Goal: Obtain resource: Download file/media

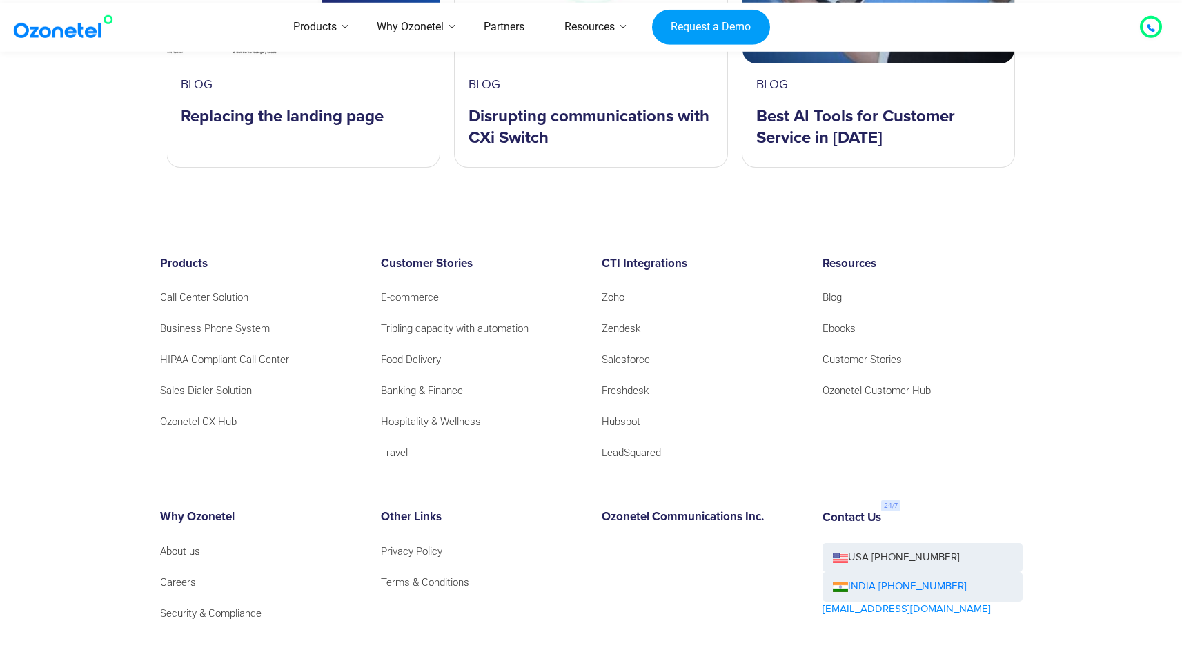
scroll to position [5097, 0]
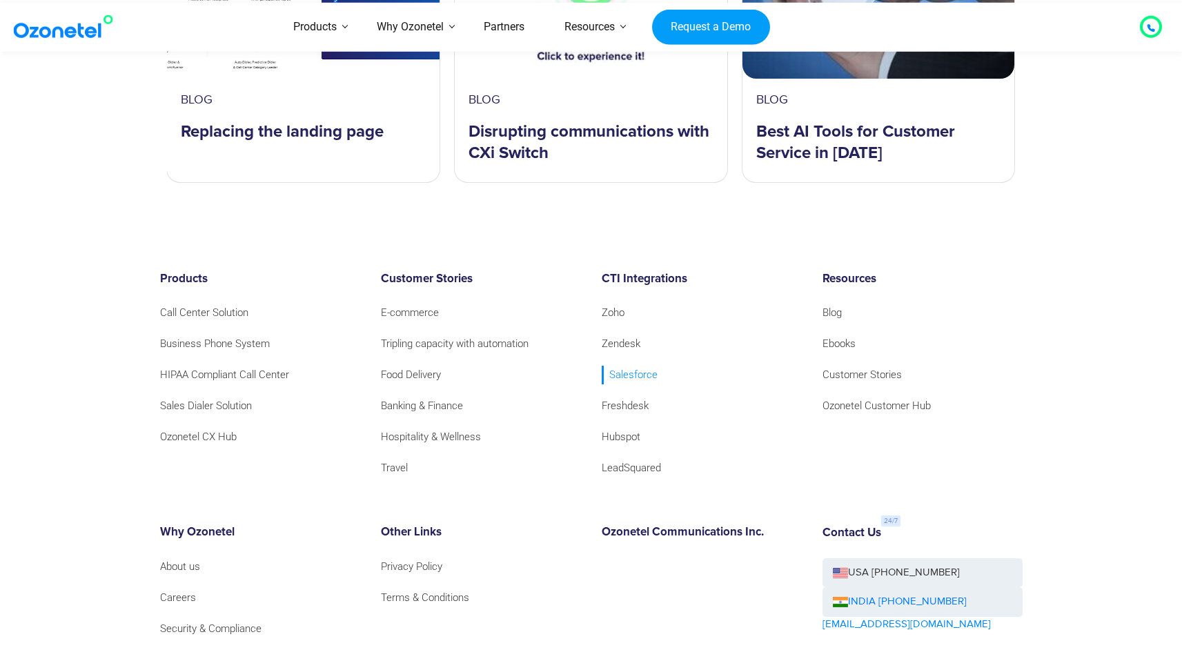
click at [630, 366] on link "Salesforce" at bounding box center [630, 375] width 56 height 19
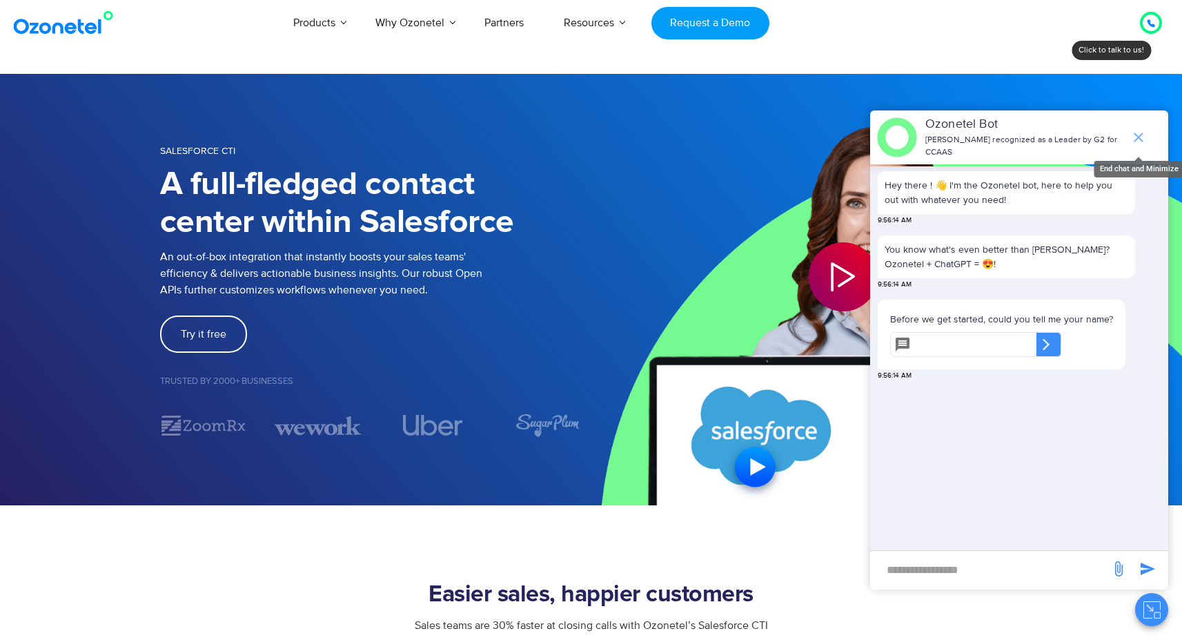
click at [1144, 129] on icon "end chat or minimize" at bounding box center [1138, 137] width 17 height 17
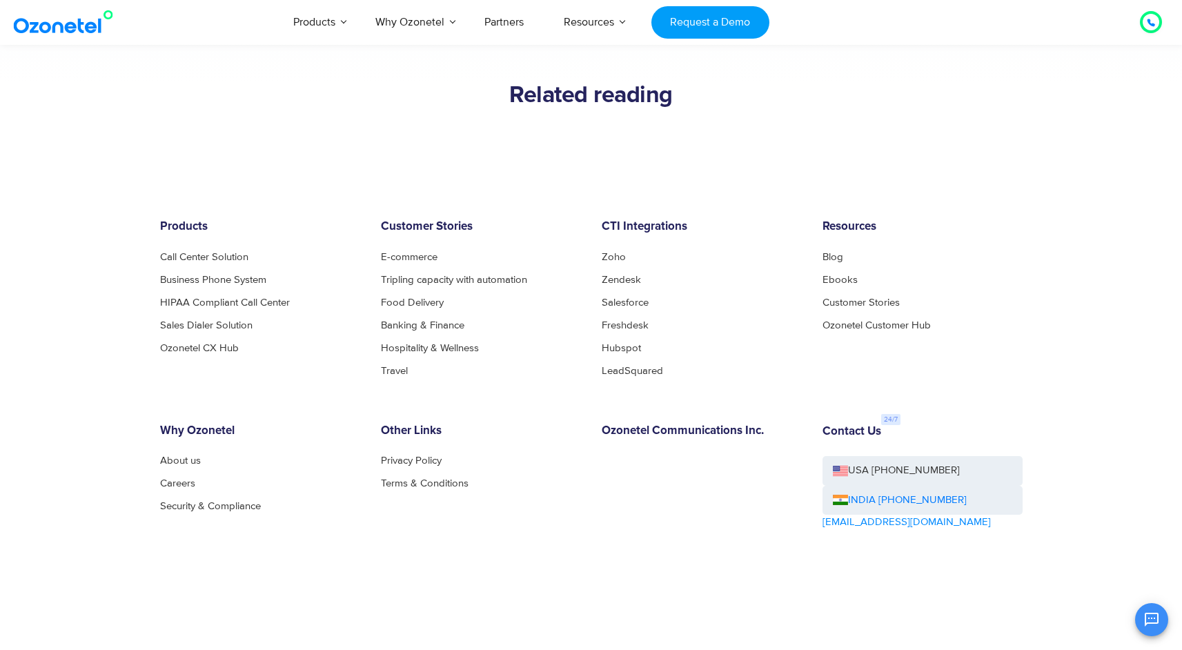
scroll to position [3280, 0]
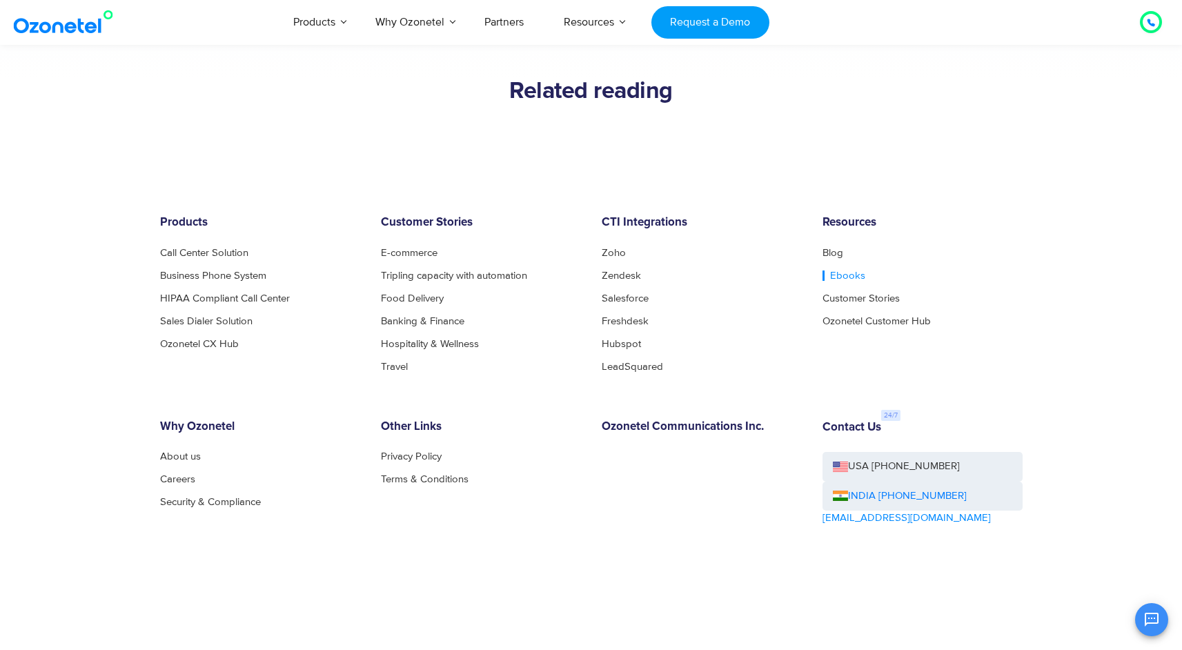
click at [839, 277] on link "Ebooks" at bounding box center [844, 276] width 43 height 10
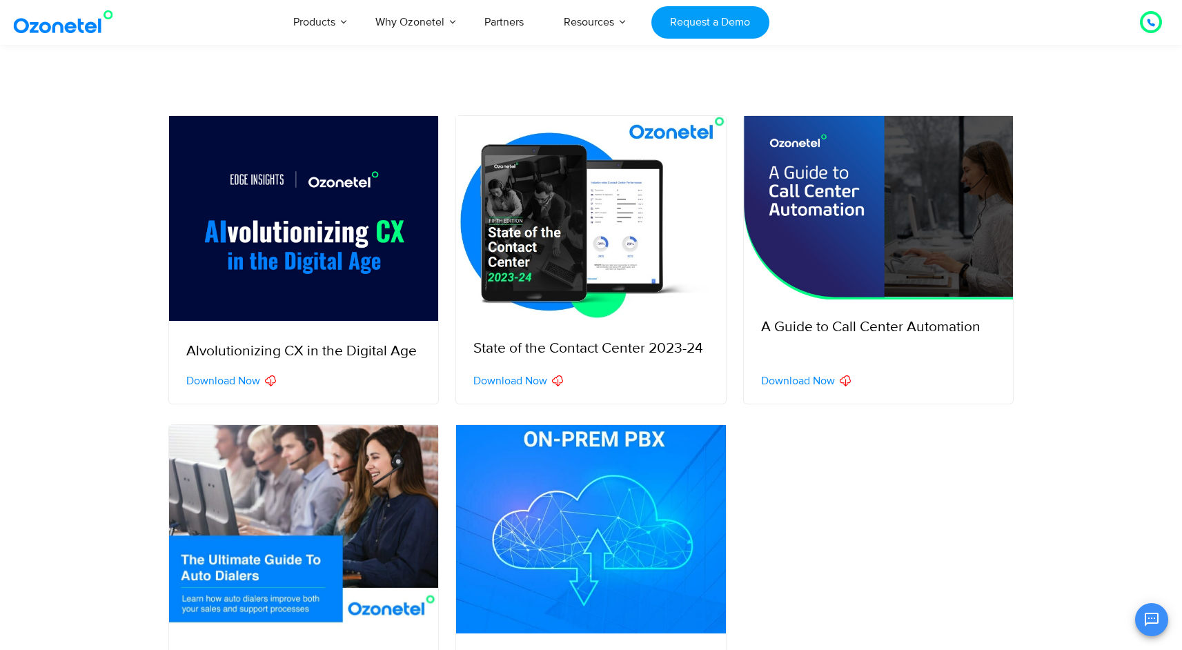
scroll to position [237, 0]
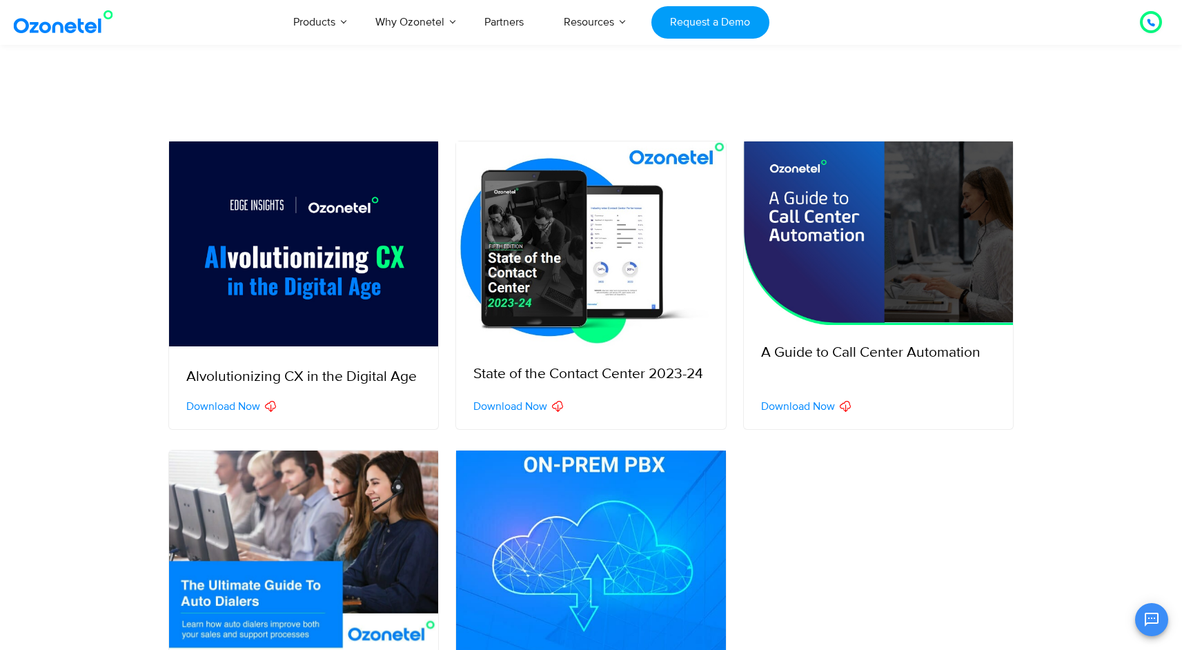
click at [834, 330] on div "A Guide to Call Center Automation" at bounding box center [879, 368] width 270 height 76
click at [807, 404] on span "Download Now" at bounding box center [798, 406] width 74 height 11
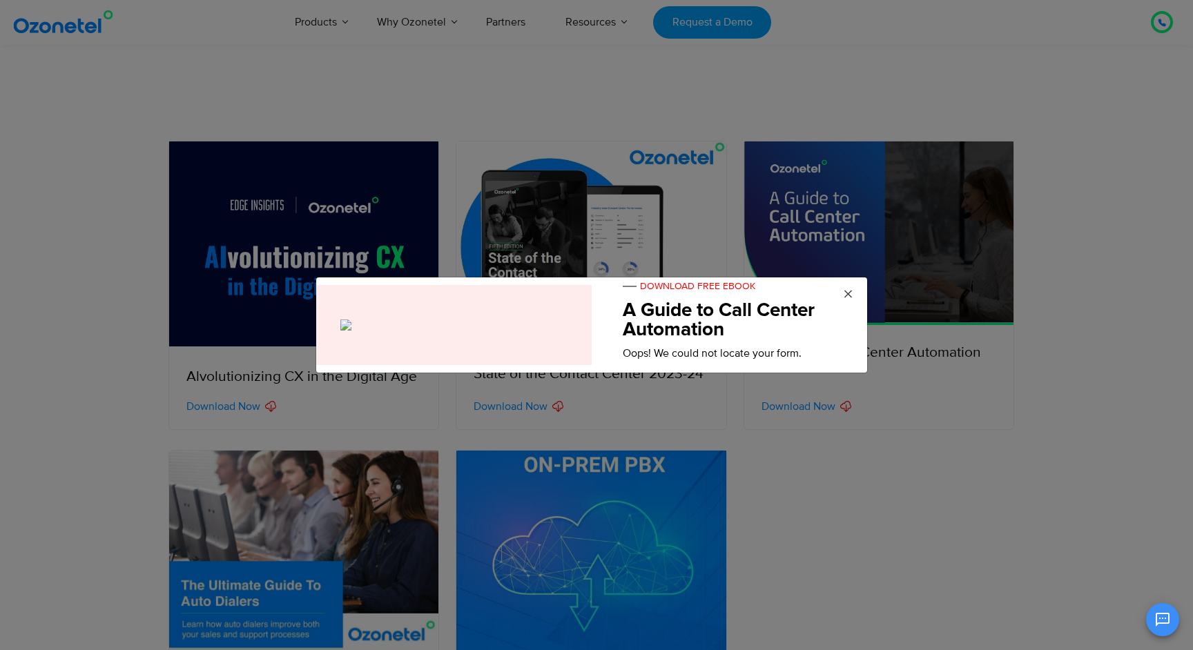
click at [849, 293] on span "×" at bounding box center [848, 294] width 10 height 21
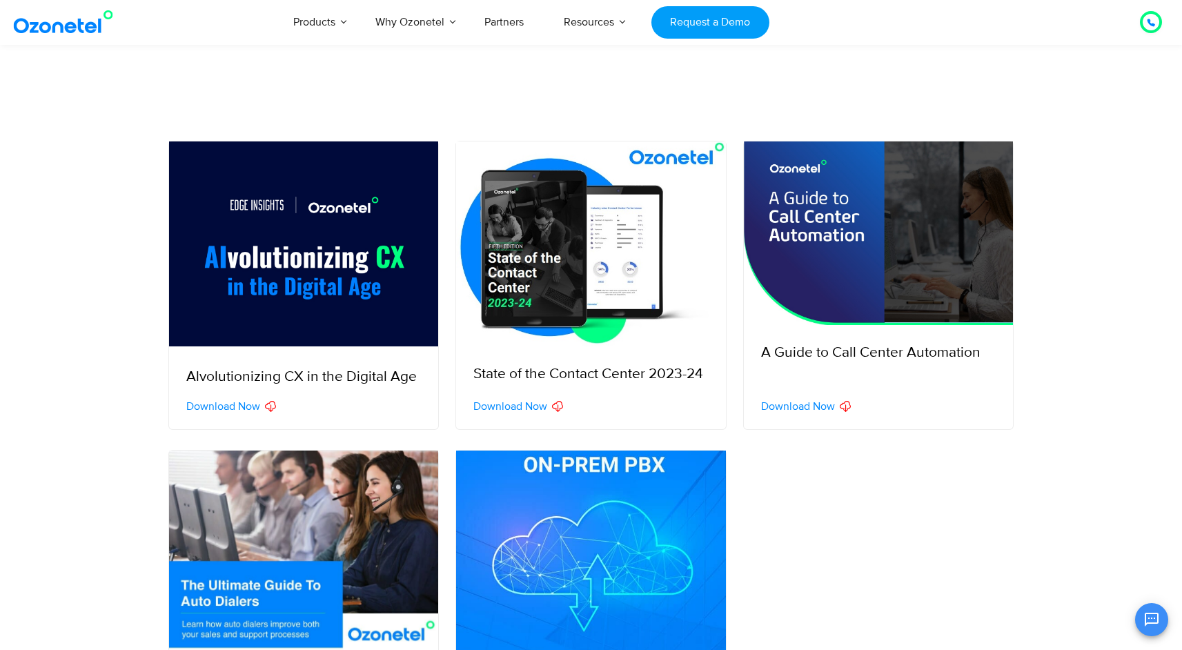
click at [809, 414] on div "Download Now" at bounding box center [887, 406] width 253 height 17
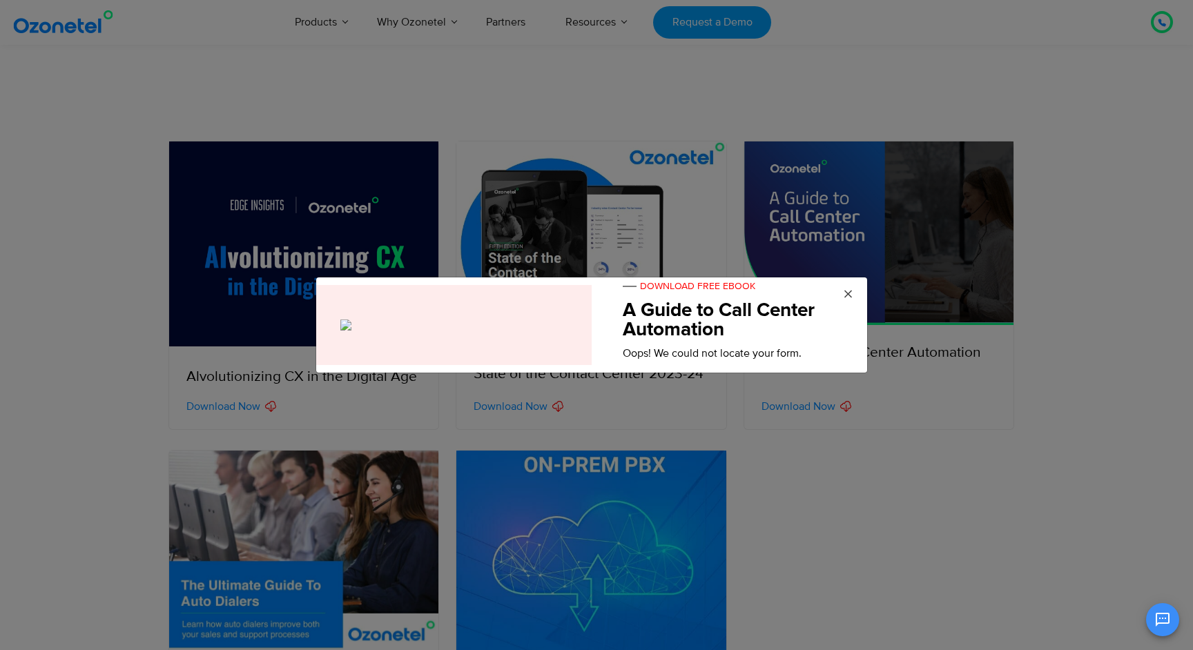
click at [848, 297] on span "×" at bounding box center [848, 294] width 10 height 21
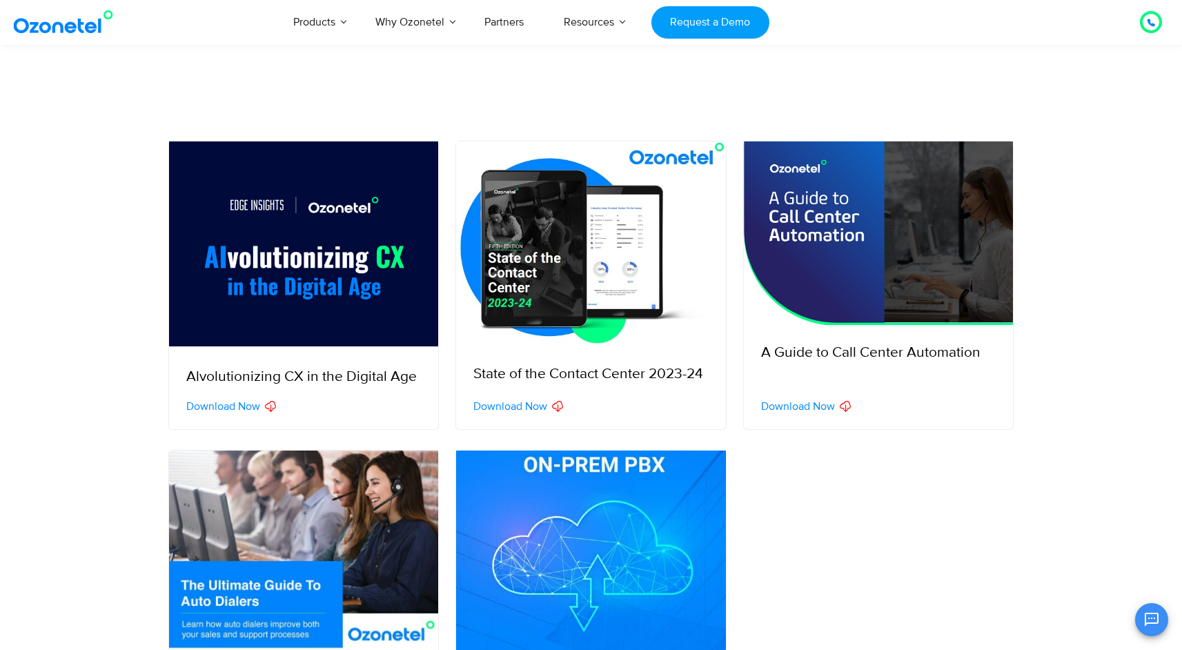
click at [608, 264] on img at bounding box center [591, 243] width 270 height 205
click at [835, 215] on img at bounding box center [879, 233] width 270 height 184
click at [796, 408] on span "Download Now" at bounding box center [798, 406] width 74 height 11
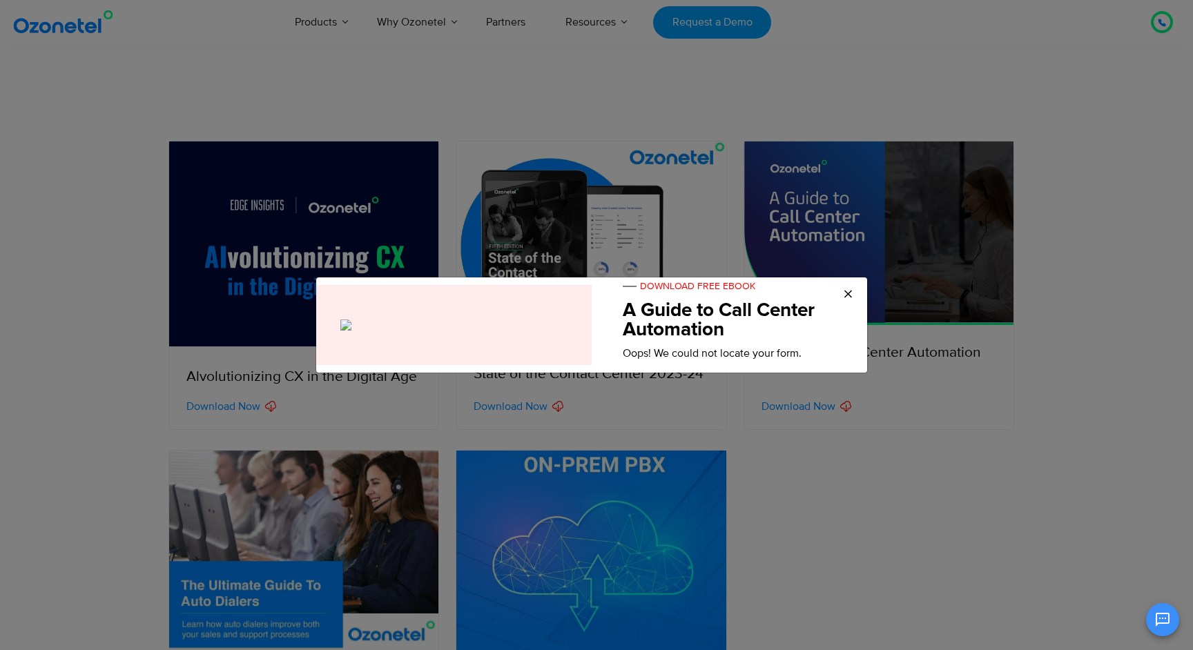
click at [861, 269] on div "× DOWNLOAD FREE EBOOK A Guide to Call Center Automation Oops! We could not loca…" at bounding box center [596, 325] width 1193 height 650
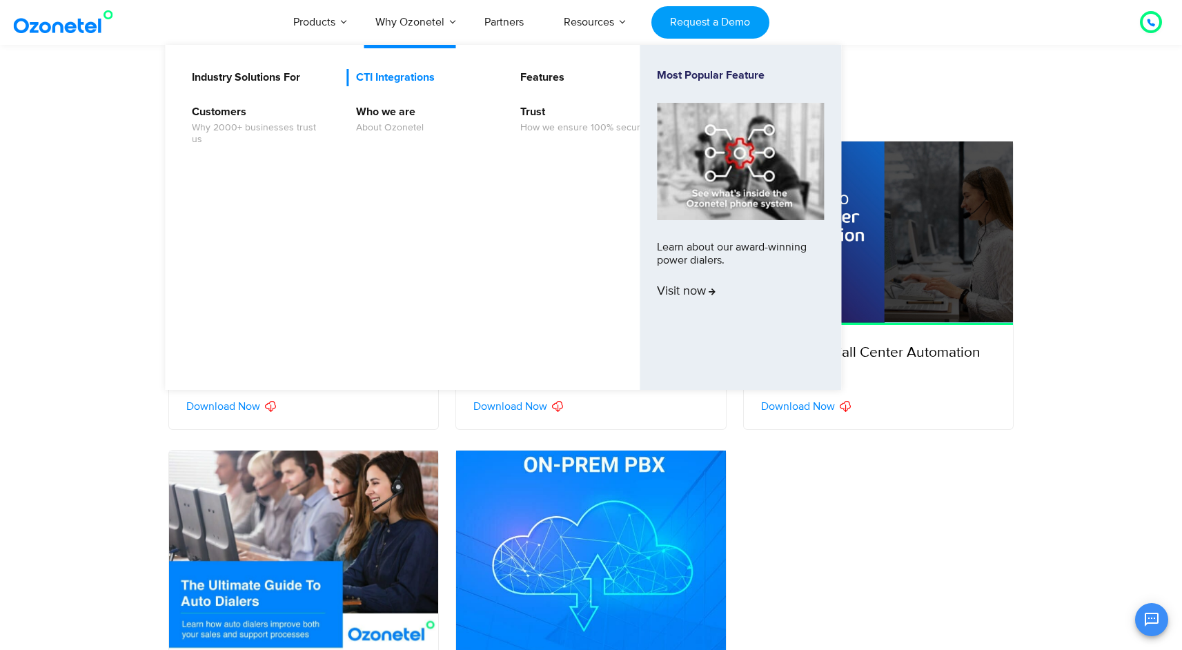
click at [420, 78] on link "CTI Integrations" at bounding box center [392, 77] width 90 height 17
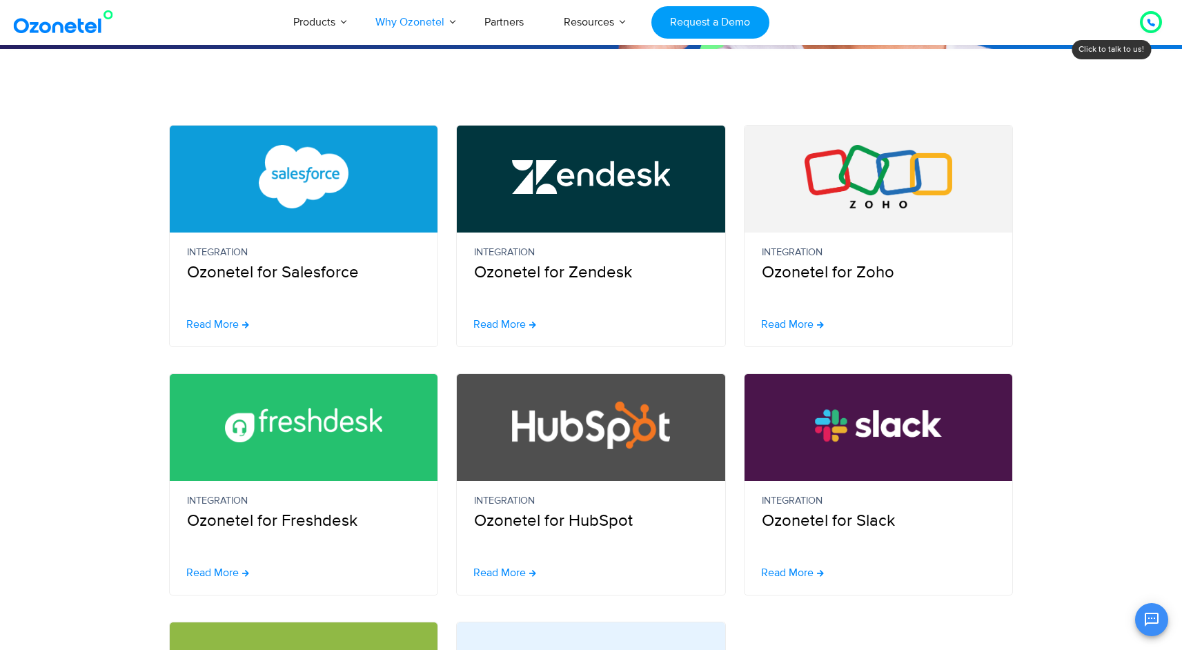
scroll to position [302, 0]
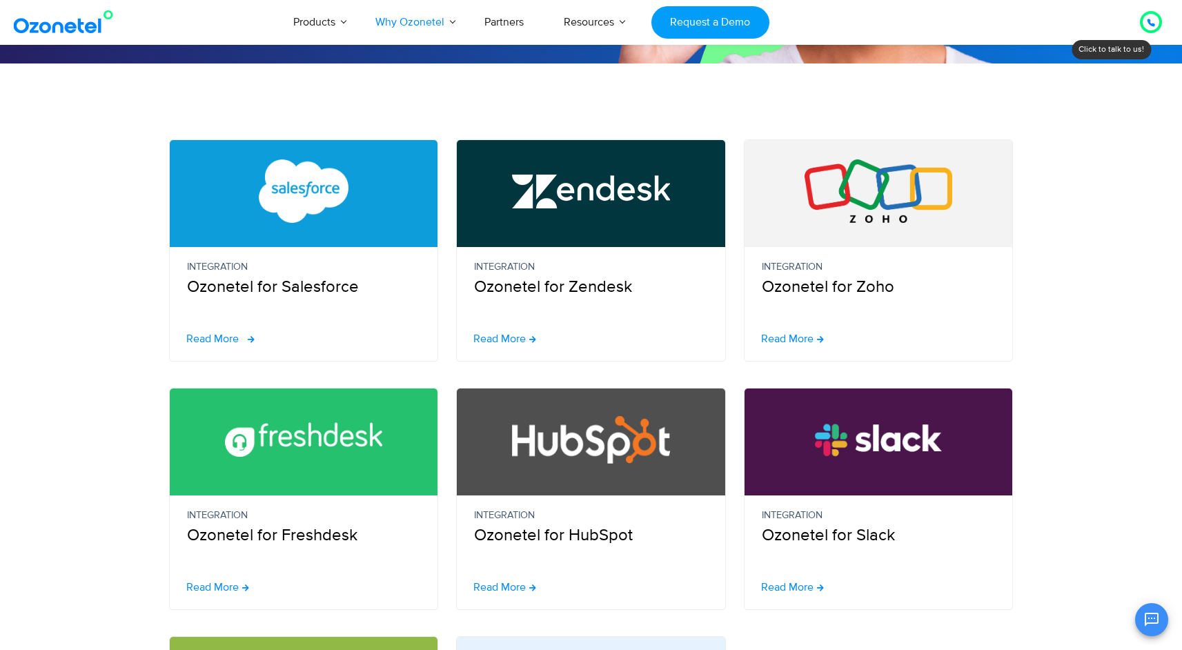
click at [219, 339] on span "Read More" at bounding box center [212, 338] width 52 height 11
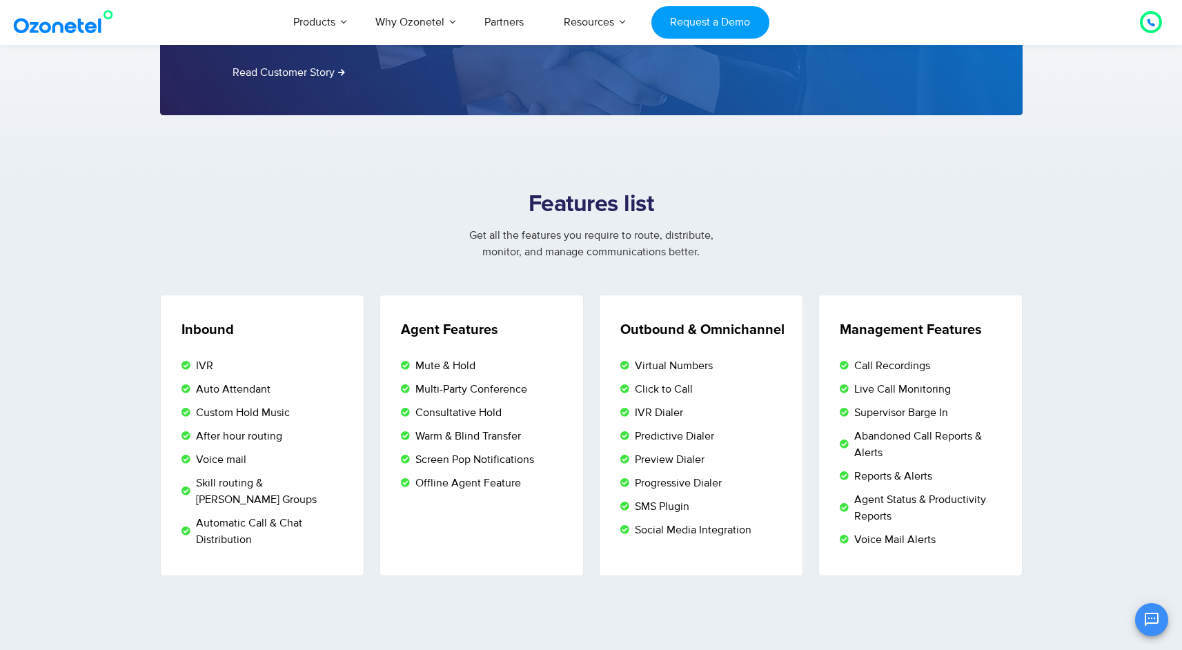
scroll to position [2153, 0]
